Goal: Find specific page/section: Find specific page/section

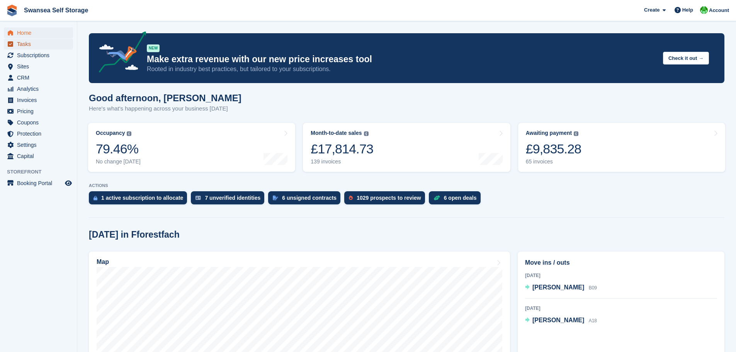
drag, startPoint x: 0, startPoint y: 0, endPoint x: 30, endPoint y: 46, distance: 55.0
click at [30, 44] on span "Tasks" at bounding box center [40, 44] width 46 height 11
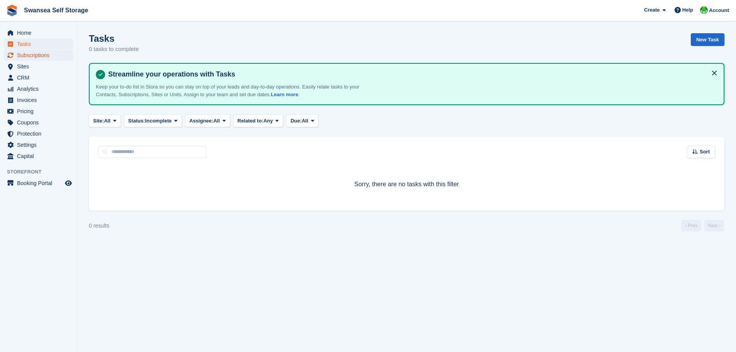
click at [38, 60] on span "Subscriptions" at bounding box center [40, 55] width 46 height 11
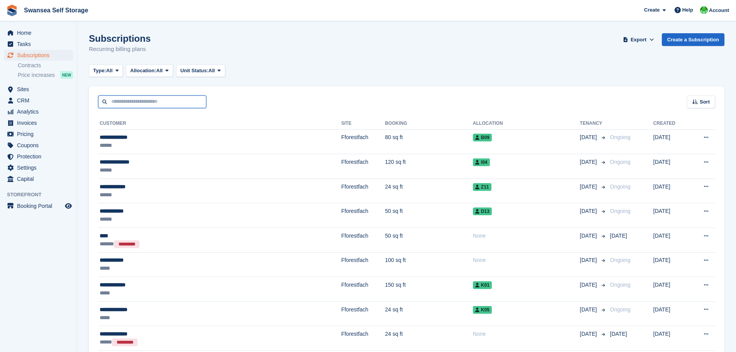
click at [131, 104] on input "text" at bounding box center [152, 101] width 108 height 13
